Goal: Information Seeking & Learning: Understand process/instructions

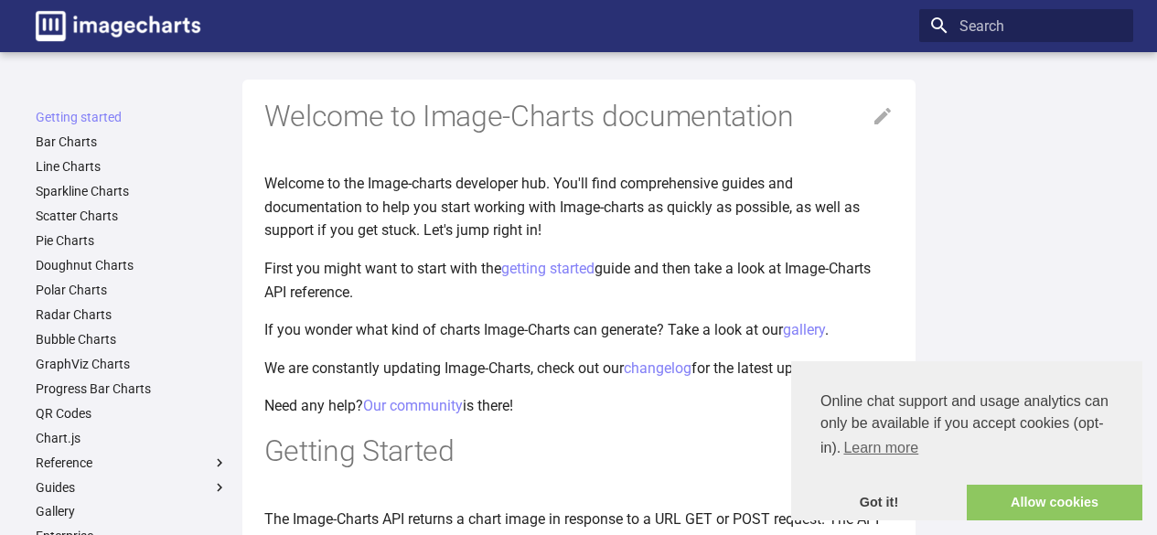
scroll to position [468, 0]
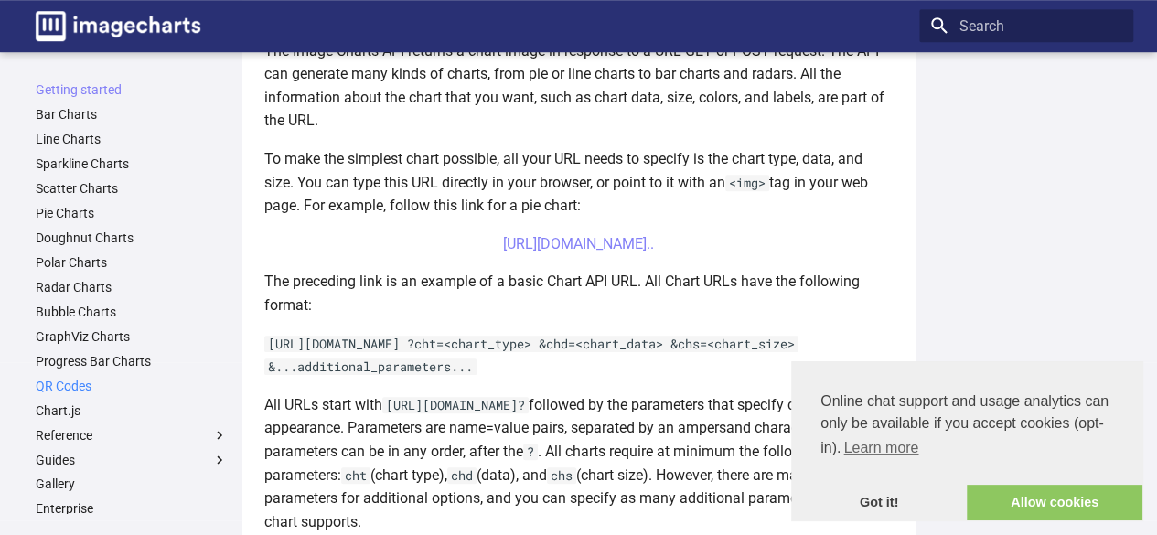
click at [80, 392] on link "QR Codes" at bounding box center [132, 386] width 192 height 16
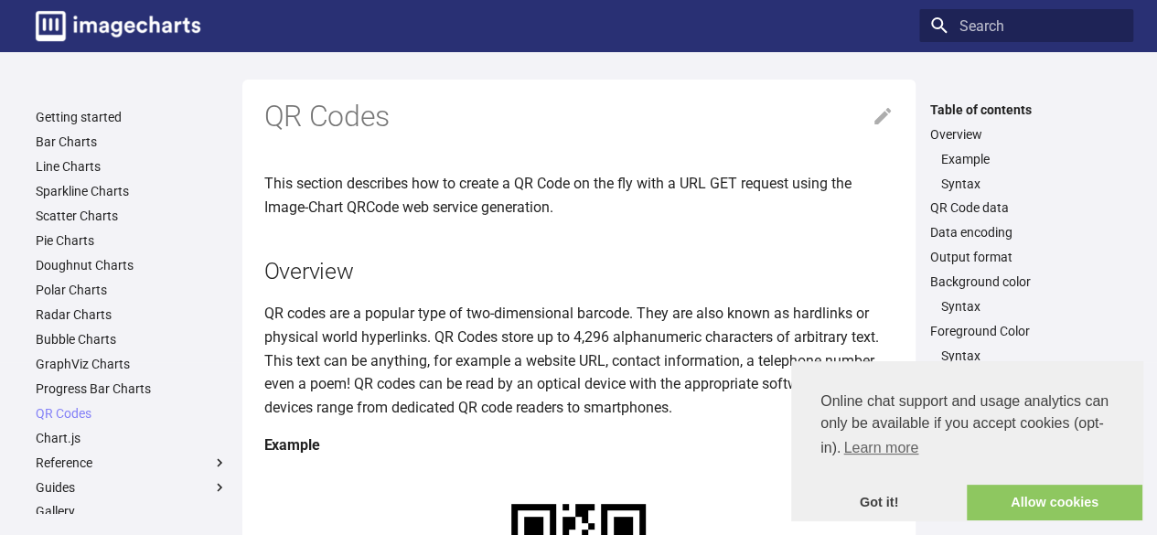
click at [495, 308] on p "QR codes are a popular type of two-dimensional barcode. They are also known as …" at bounding box center [578, 360] width 629 height 117
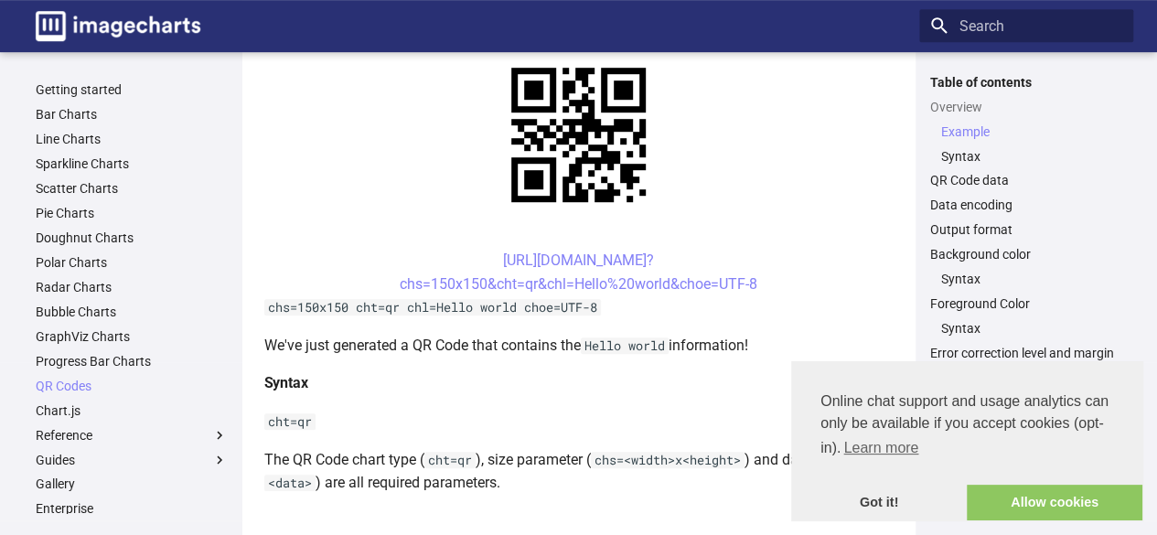
scroll to position [468, 0]
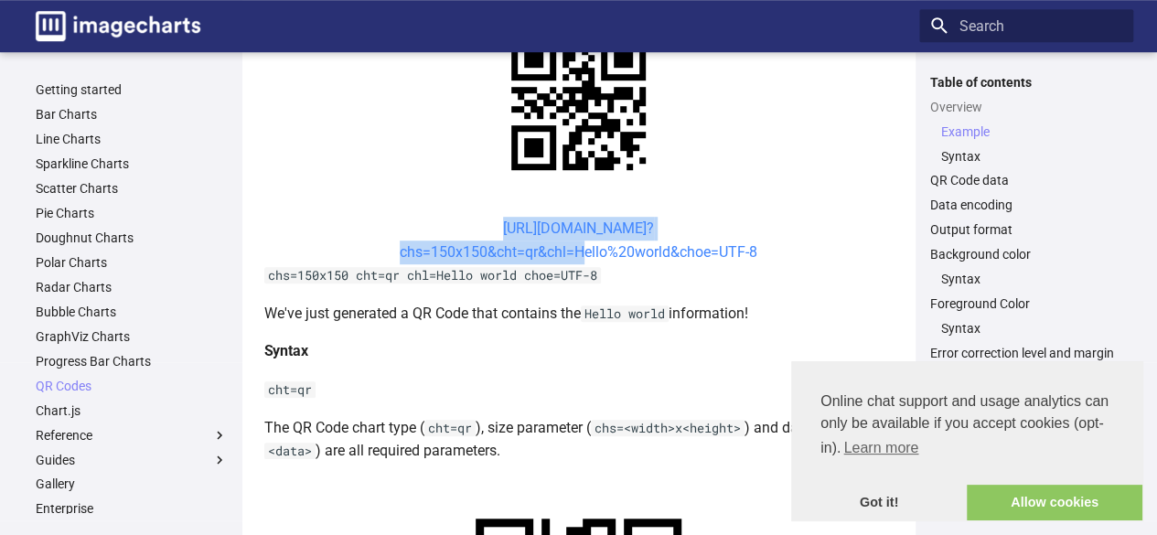
drag, startPoint x: 450, startPoint y: 224, endPoint x: 572, endPoint y: 250, distance: 125.2
click at [572, 250] on center "https://image-charts.com/chart? chs=150x150&cht=qr&chl=Hello%20world&choe=UTF-8" at bounding box center [578, 240] width 629 height 47
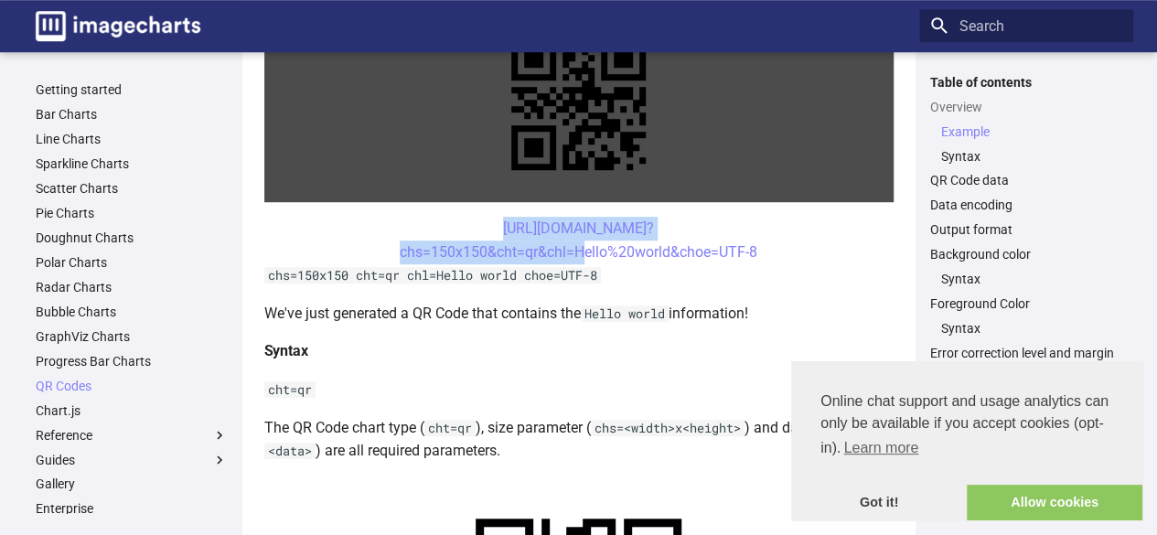
copy link "https://image-charts.com/chart? chs=150x150&cht=qr&chl="
